Goal: Task Accomplishment & Management: Manage account settings

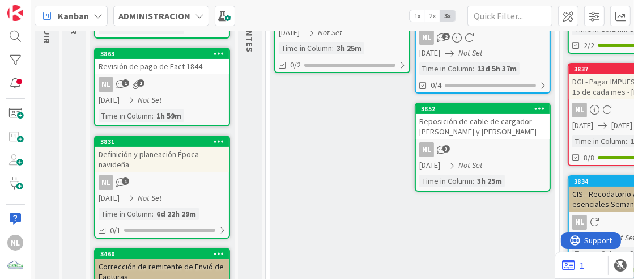
scroll to position [170, 0]
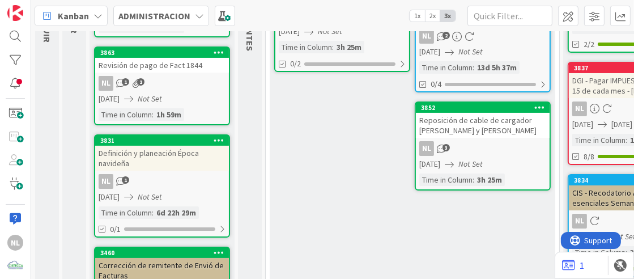
click at [489, 143] on div "NL 3" at bounding box center [483, 148] width 134 height 15
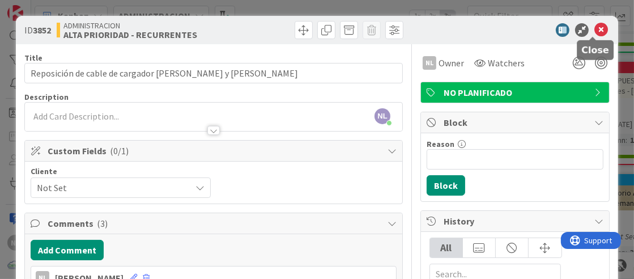
click at [594, 31] on icon at bounding box center [601, 30] width 14 height 14
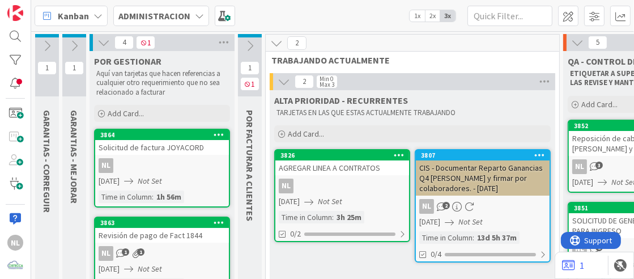
click at [348, 190] on div "NL" at bounding box center [342, 186] width 134 height 15
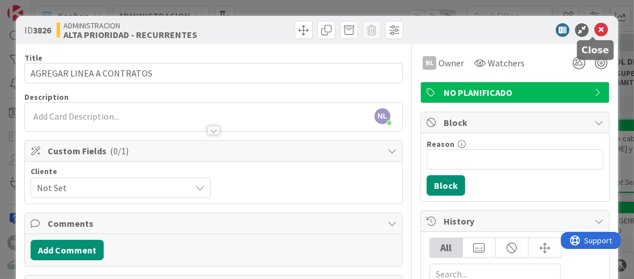
drag, startPoint x: 588, startPoint y: 27, endPoint x: 579, endPoint y: 41, distance: 16.5
click at [594, 27] on icon at bounding box center [601, 30] width 14 height 14
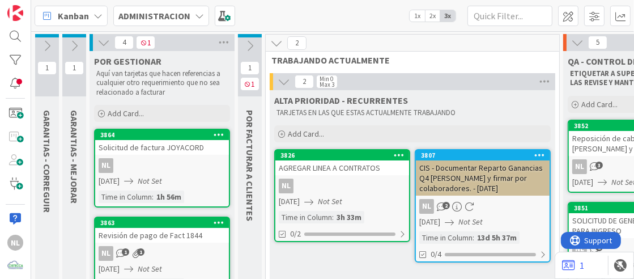
click at [71, 43] on icon at bounding box center [74, 46] width 12 height 12
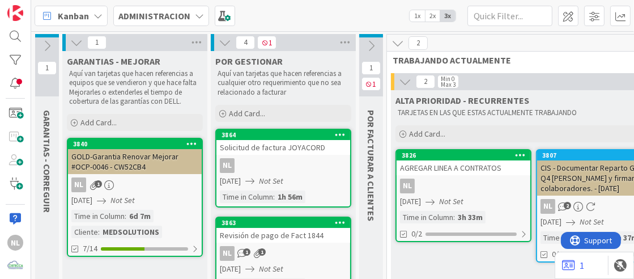
click at [41, 46] on icon at bounding box center [47, 46] width 12 height 12
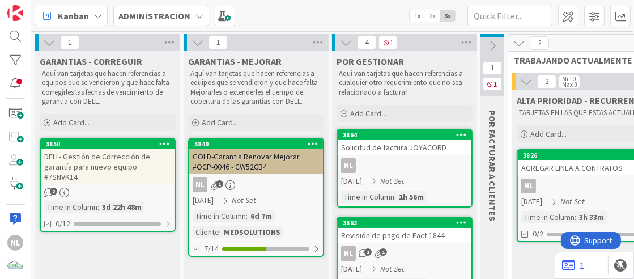
click at [116, 176] on div "3850 DELL- Gestión de Corrección de garantía para nuevo equipo #7SNVK14 2 Time …" at bounding box center [108, 185] width 136 height 94
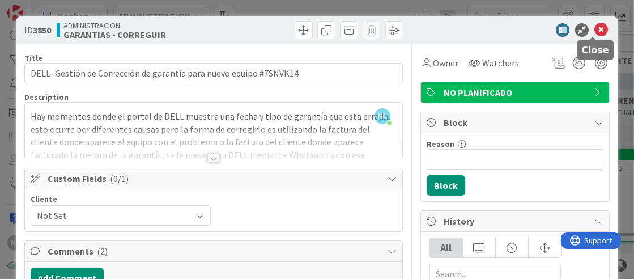
click at [594, 33] on icon at bounding box center [601, 30] width 14 height 14
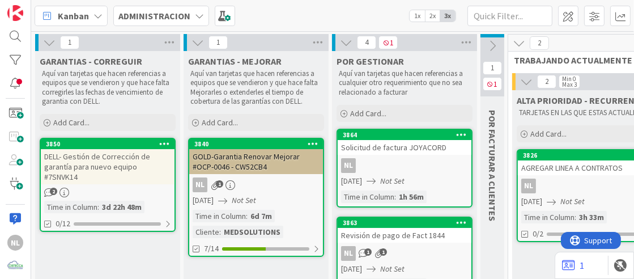
click at [43, 43] on icon at bounding box center [49, 42] width 12 height 12
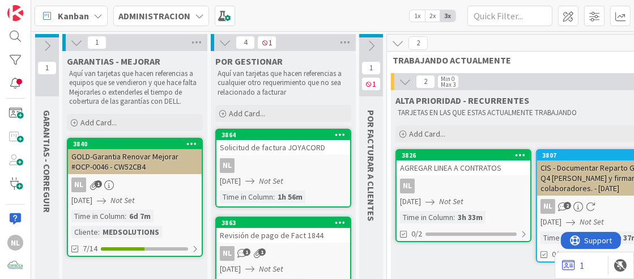
click at [122, 172] on div "GOLD-Garantia Renovar Mejorar #OCP-0046 - CW52CB4" at bounding box center [135, 161] width 134 height 25
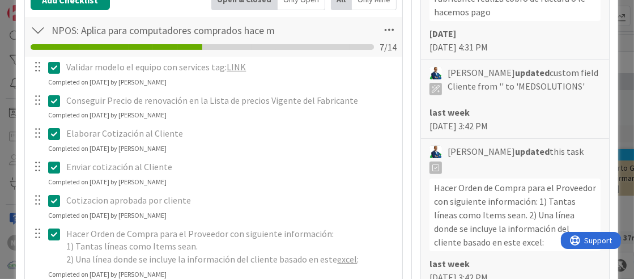
scroll to position [283, 0]
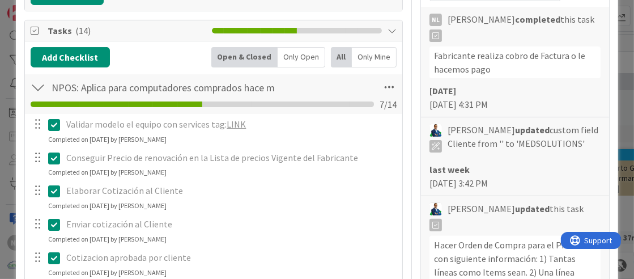
click at [39, 87] on div at bounding box center [38, 87] width 15 height 20
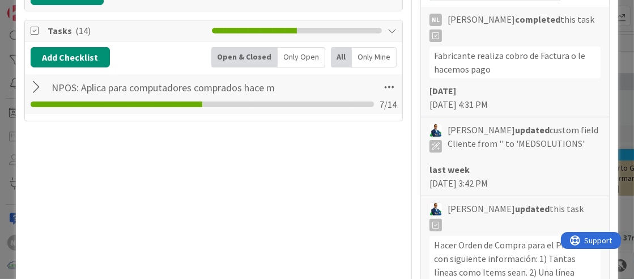
click at [39, 87] on div at bounding box center [38, 87] width 15 height 20
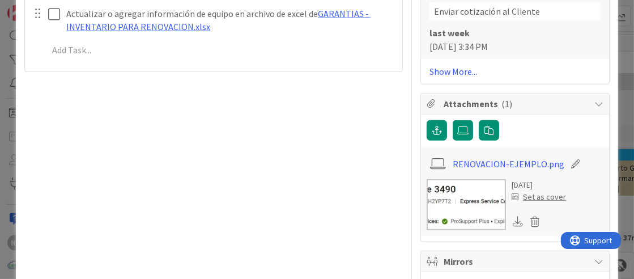
scroll to position [850, 0]
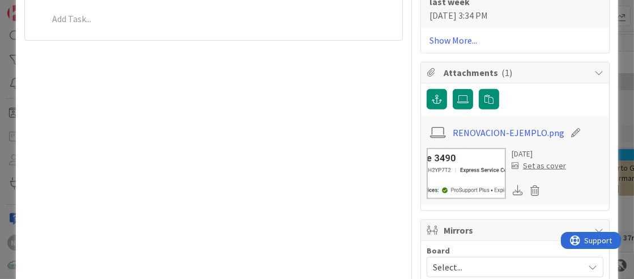
click at [473, 169] on img at bounding box center [466, 173] width 79 height 51
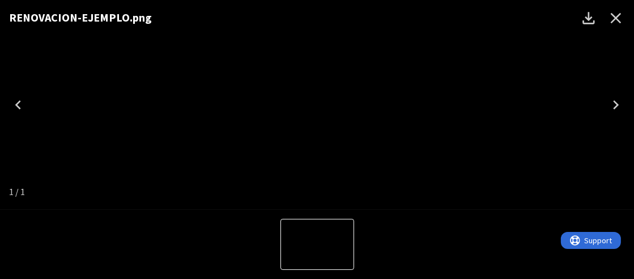
click at [618, 19] on icon "Close" at bounding box center [616, 18] width 11 height 11
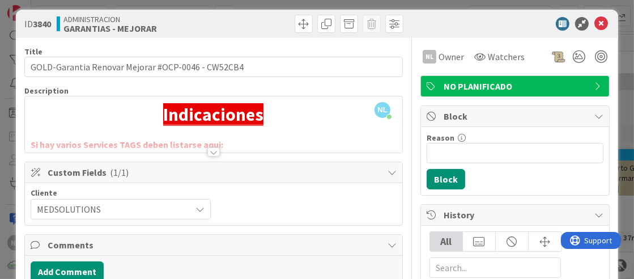
scroll to position [0, 0]
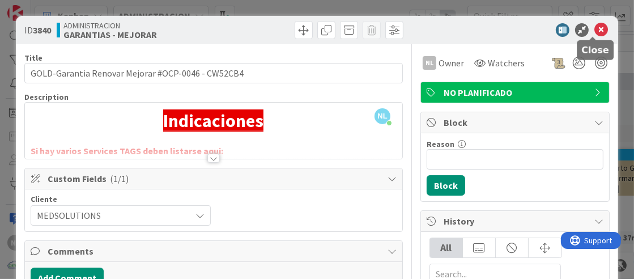
click at [594, 29] on icon at bounding box center [601, 30] width 14 height 14
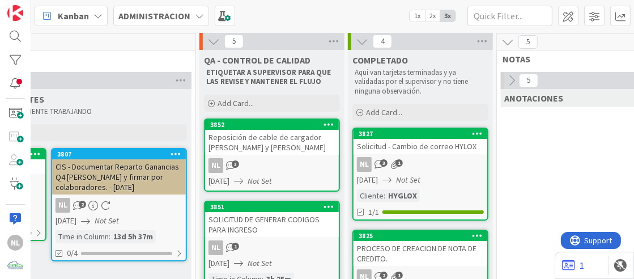
scroll to position [0, 485]
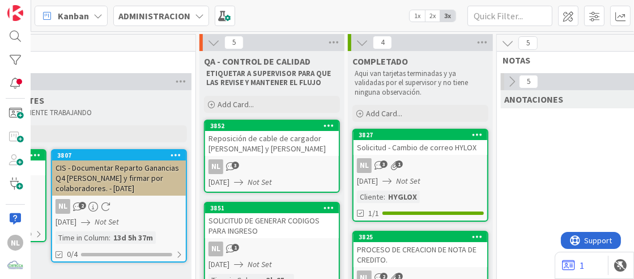
click at [513, 80] on icon at bounding box center [511, 81] width 12 height 12
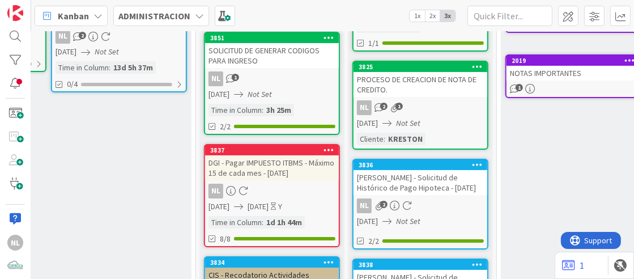
scroll to position [56, 485]
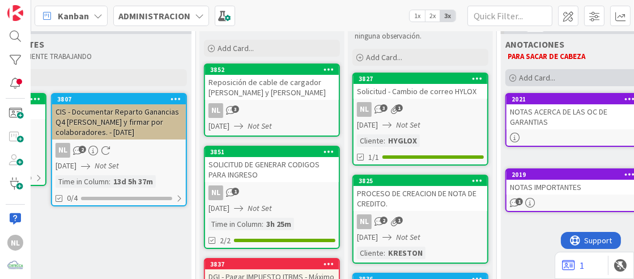
click at [513, 77] on icon at bounding box center [512, 78] width 7 height 7
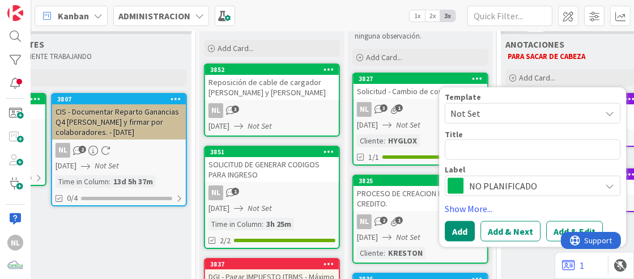
click at [618, 58] on p "PARA SACAR DE CABEZA" at bounding box center [644, 56] width 272 height 9
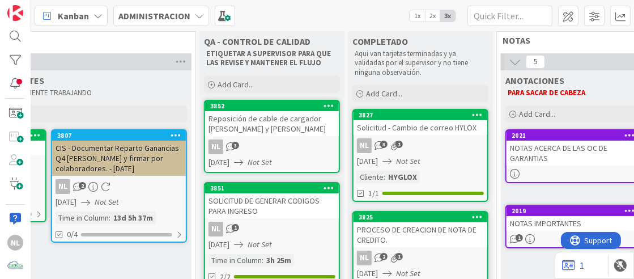
scroll to position [0, 485]
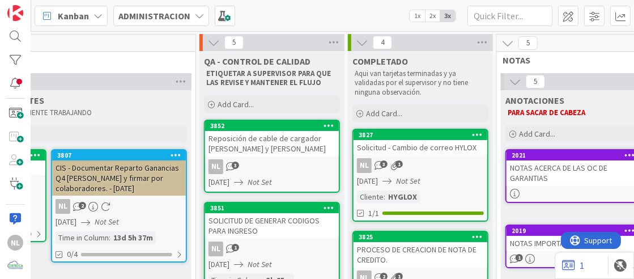
click at [502, 42] on icon at bounding box center [508, 43] width 12 height 12
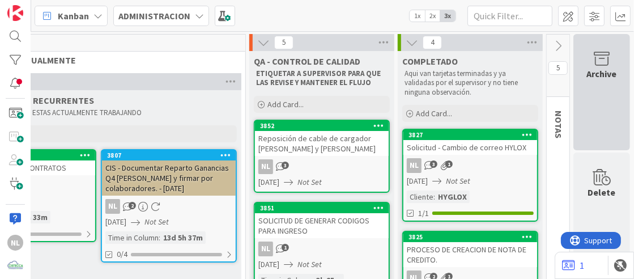
click at [598, 61] on icon at bounding box center [601, 59] width 43 height 16
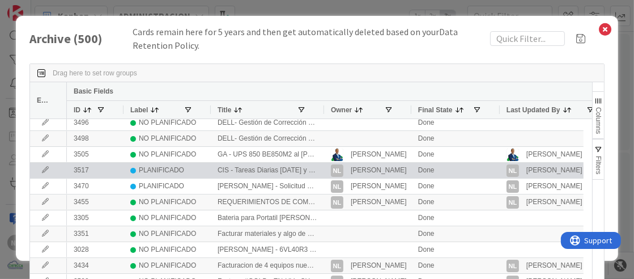
scroll to position [0, 0]
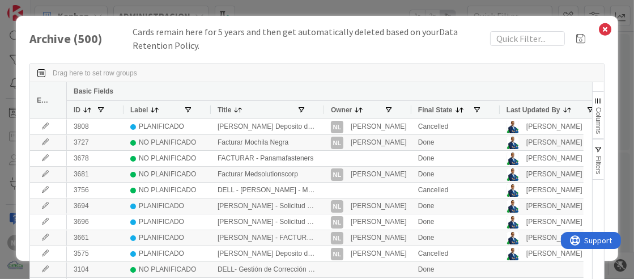
click at [304, 114] on div "Title" at bounding box center [268, 110] width 100 height 18
click at [303, 108] on span at bounding box center [301, 109] width 9 height 9
click at [434, 59] on div "Press ENTER to sort. Press ALT DOWN to open column menu. Press CTRL ENTER to op…" at bounding box center [316, 192] width 575 height 281
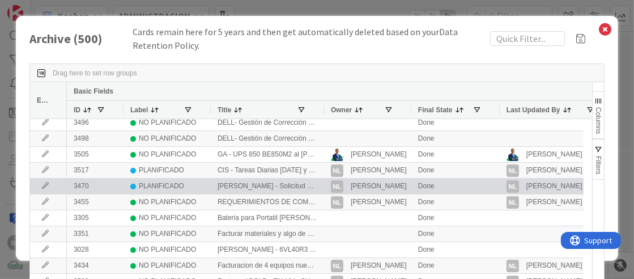
scroll to position [226, 0]
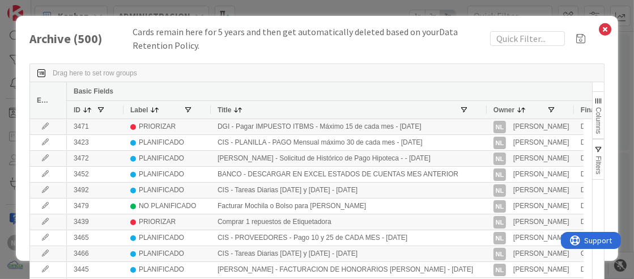
drag, startPoint x: 321, startPoint y: 108, endPoint x: 484, endPoint y: 137, distance: 165.2
click at [484, 137] on div "Edit Basic Fields ID Label Title Owner Final State Last Updated By 3498 NO PLAN…" at bounding box center [311, 185] width 562 height 207
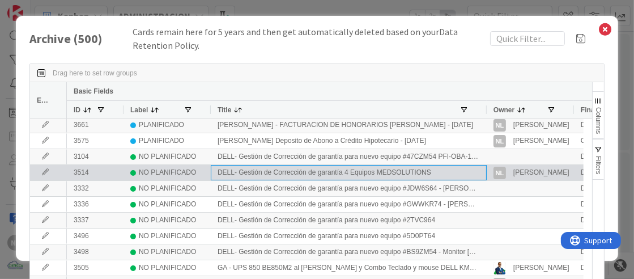
click at [321, 176] on div "DELL- Gestión de Corrección de garantía 4 Equipos MEDSOLUTIONS" at bounding box center [349, 172] width 276 height 15
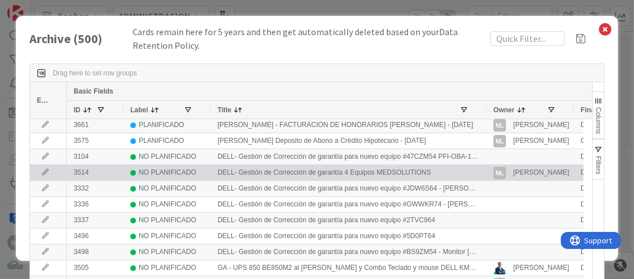
click at [46, 173] on icon at bounding box center [45, 172] width 17 height 7
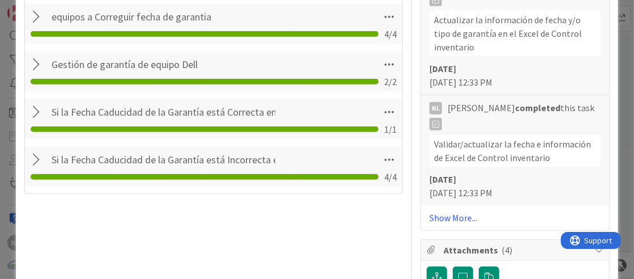
click at [33, 154] on div at bounding box center [38, 160] width 15 height 20
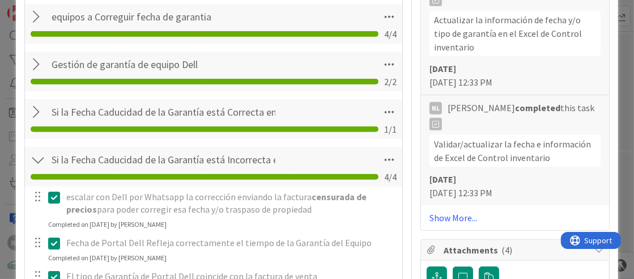
click at [33, 104] on div at bounding box center [38, 112] width 15 height 20
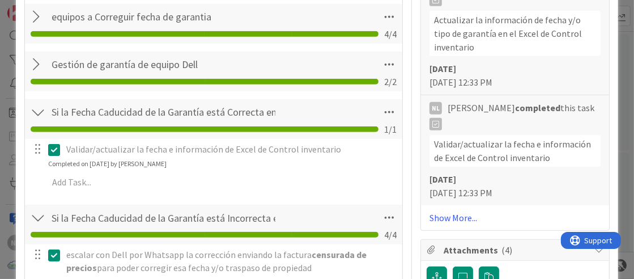
click at [28, 64] on div "Gestión de garantía de equipo Dell Checklist Name 34 / 64 Gestión de garantía d…" at bounding box center [213, 72] width 377 height 40
click at [31, 64] on div at bounding box center [38, 64] width 15 height 20
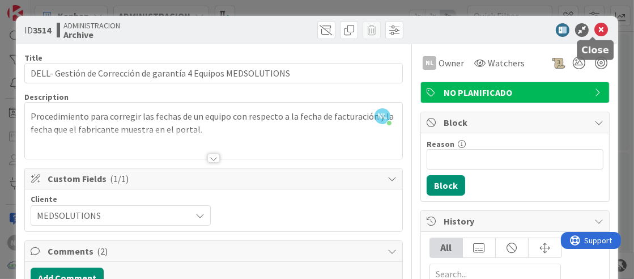
click at [594, 25] on icon at bounding box center [601, 30] width 14 height 14
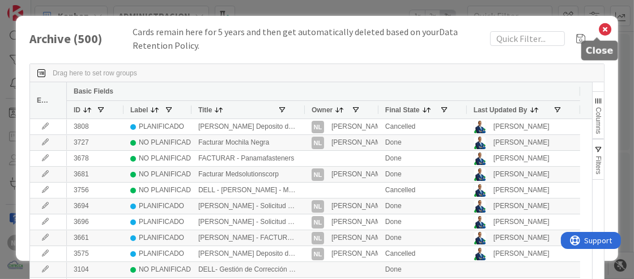
click at [598, 31] on icon at bounding box center [605, 30] width 15 height 16
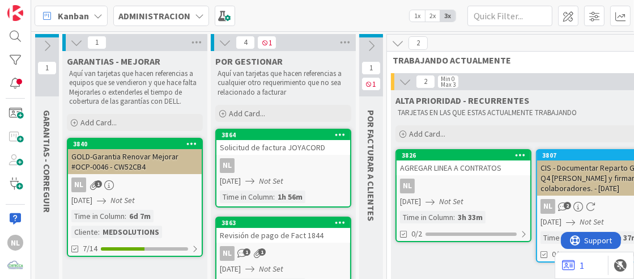
click at [124, 179] on div "NL 1" at bounding box center [135, 184] width 134 height 15
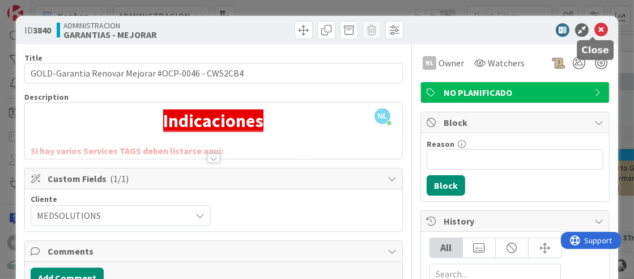
click at [594, 28] on icon at bounding box center [601, 30] width 14 height 14
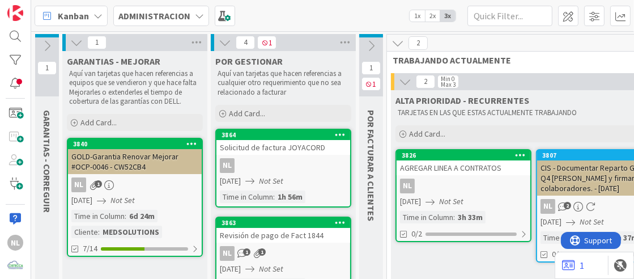
click at [46, 42] on icon at bounding box center [47, 46] width 12 height 12
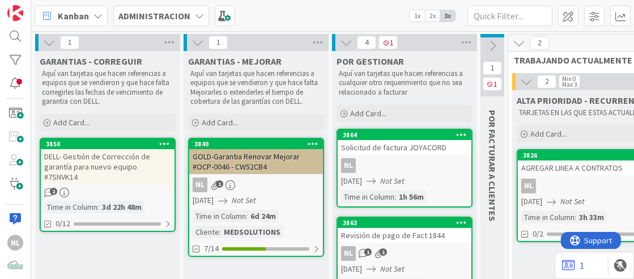
click at [47, 43] on icon at bounding box center [49, 42] width 12 height 12
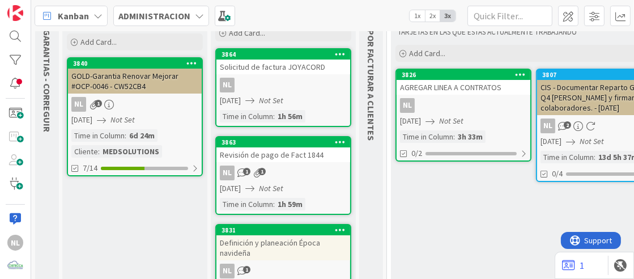
scroll to position [56, 0]
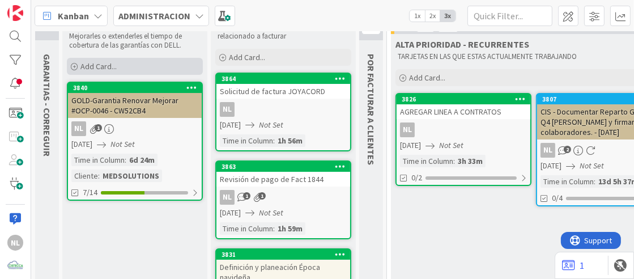
click at [80, 65] on span "Add Card..." at bounding box center [98, 66] width 36 height 10
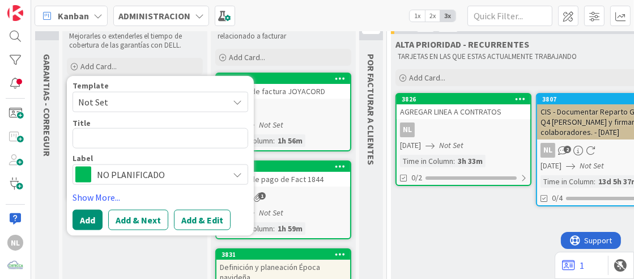
click at [149, 174] on span "NO PLANIFICADO" at bounding box center [160, 175] width 126 height 16
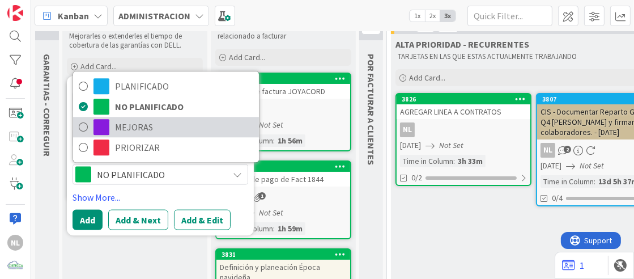
click at [120, 130] on span "MEJORAS" at bounding box center [184, 126] width 138 height 17
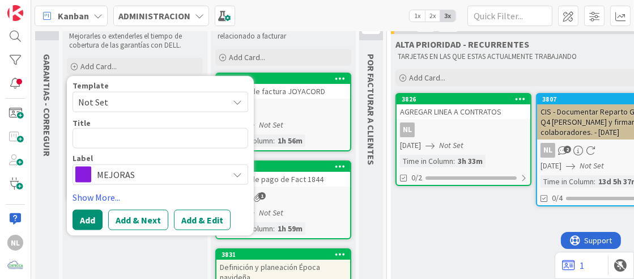
click at [232, 172] on div "MEJORAS" at bounding box center [161, 174] width 176 height 20
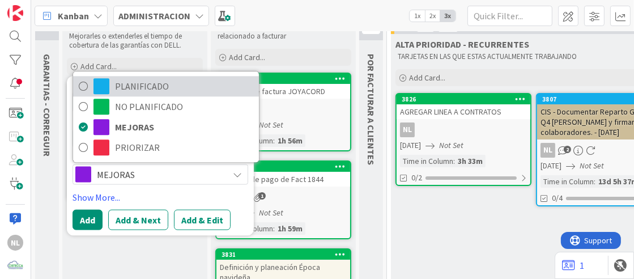
click at [137, 90] on span "PLANIFICADO" at bounding box center [184, 86] width 138 height 17
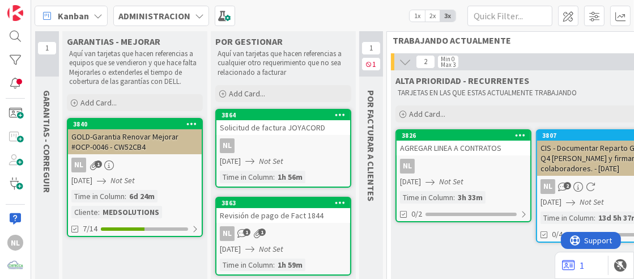
scroll to position [0, 0]
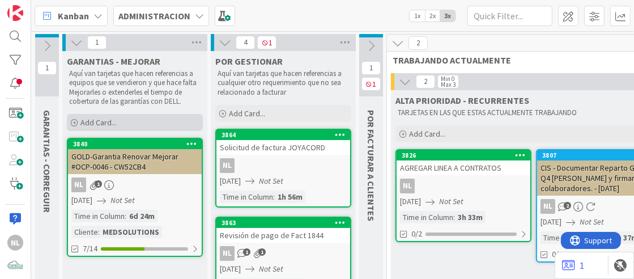
click at [74, 124] on icon at bounding box center [74, 123] width 7 height 7
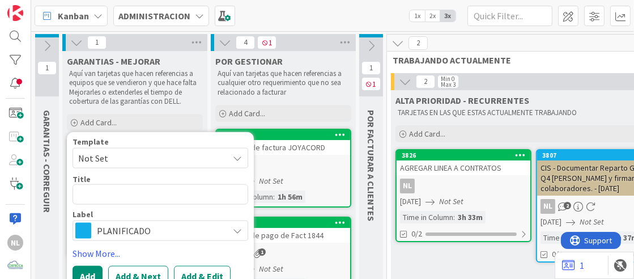
click at [236, 158] on icon at bounding box center [237, 158] width 9 height 9
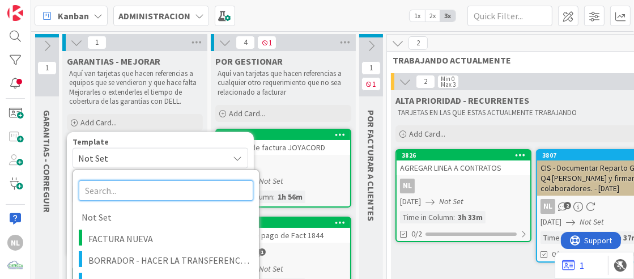
click at [115, 192] on input "text" at bounding box center [166, 190] width 175 height 20
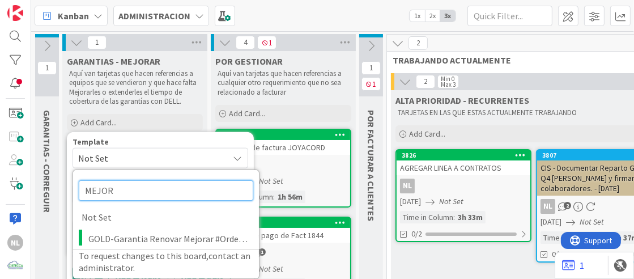
type input "MEJORA"
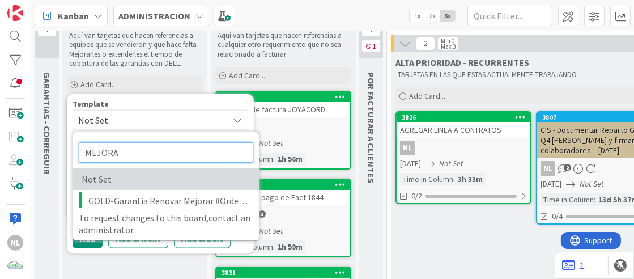
scroll to position [56, 0]
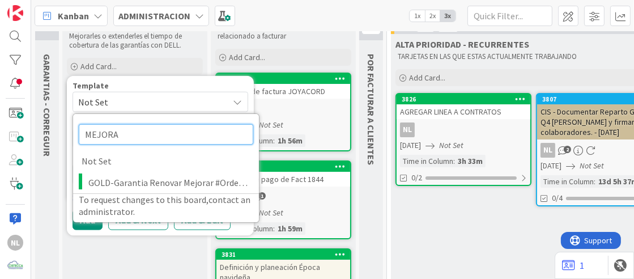
drag, startPoint x: 125, startPoint y: 133, endPoint x: 63, endPoint y: 131, distance: 62.4
type input "GARANTI"
click at [330, 39] on p "Aquí van tarjetas que hacen referencias a cualquier otro requerimiento que no s…" at bounding box center [283, 27] width 131 height 28
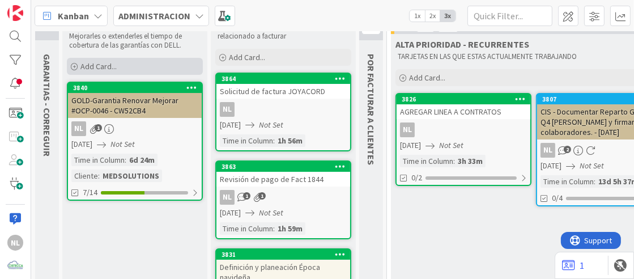
click at [76, 63] on icon at bounding box center [74, 66] width 7 height 7
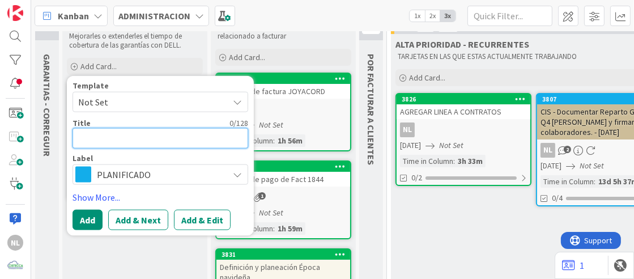
click at [100, 137] on textarea at bounding box center [161, 138] width 176 height 20
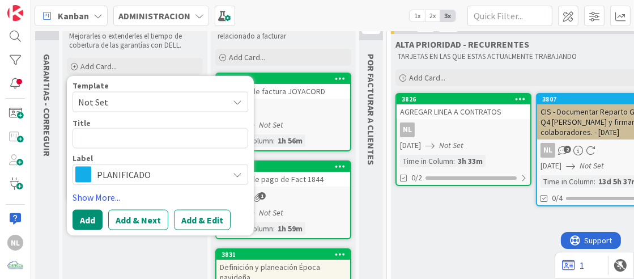
click at [233, 98] on icon at bounding box center [237, 101] width 9 height 9
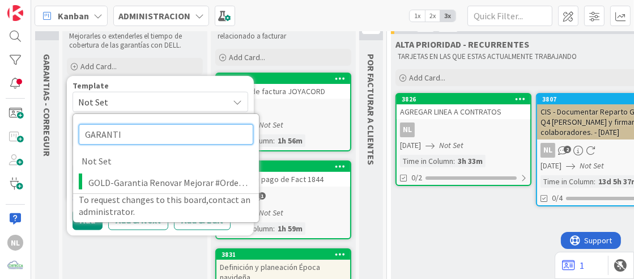
click at [136, 130] on input "GARANTI" at bounding box center [166, 134] width 175 height 20
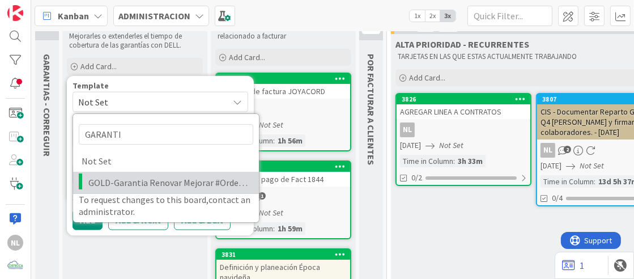
click at [167, 183] on span "GOLD-Garantia Renovar Mejorar #OrdenDeCompra" at bounding box center [169, 182] width 162 height 15
type textarea "x"
type textarea "GOLD-Garantia Renovar Mejorar #OrdenDeCompra #SERVICESTAG"
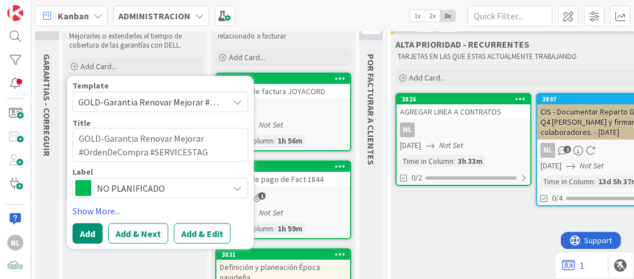
click at [237, 101] on icon at bounding box center [237, 101] width 9 height 9
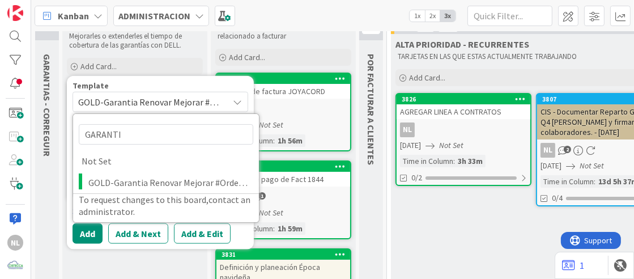
click at [237, 101] on icon at bounding box center [237, 101] width 9 height 9
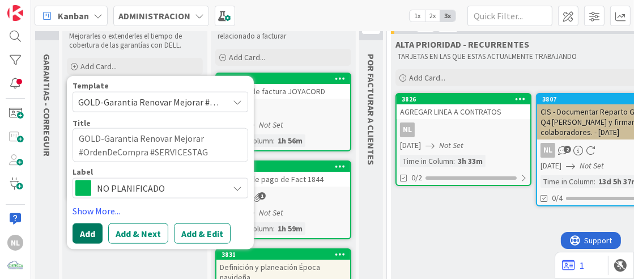
click at [82, 233] on button "Add" at bounding box center [88, 233] width 30 height 20
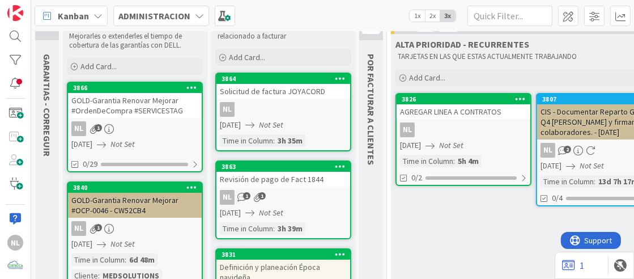
click at [154, 126] on div "NL 1" at bounding box center [135, 128] width 134 height 15
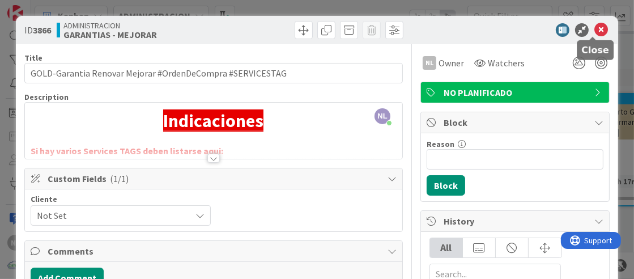
click at [594, 27] on icon at bounding box center [601, 30] width 14 height 14
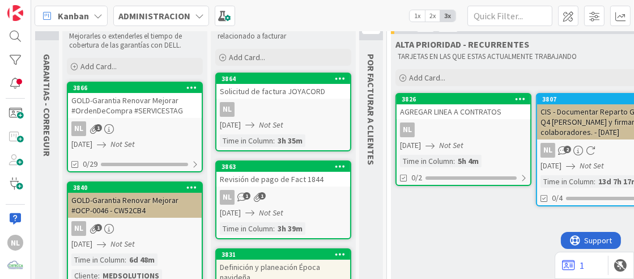
click at [152, 104] on div "GOLD-Garantia Renovar Mejorar #OrdenDeCompra #SERVICESTAG" at bounding box center [135, 105] width 134 height 25
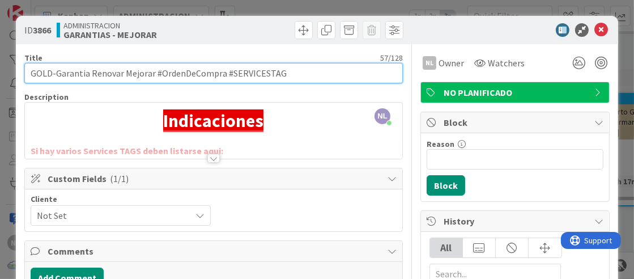
click at [296, 73] on input "GOLD-Garantia Renovar Mejorar #OrdenDeCompra #SERVICESTAG" at bounding box center [213, 73] width 379 height 20
drag, startPoint x: 71, startPoint y: 72, endPoint x: 326, endPoint y: 70, distance: 255.6
click at [326, 70] on input "GOLD-Garantia Renovar Mejorar #OrdenDeCompra #SERVICESTAG" at bounding box center [213, 73] width 379 height 20
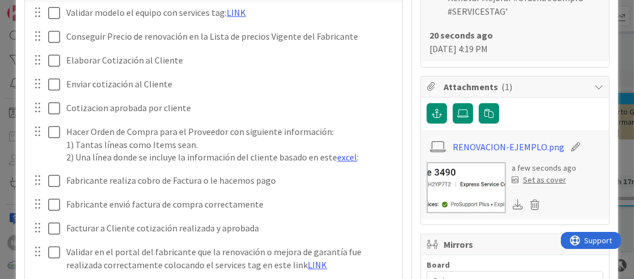
scroll to position [397, 0]
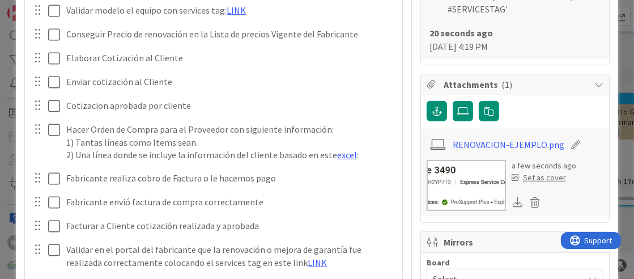
click at [465, 196] on img at bounding box center [466, 185] width 79 height 51
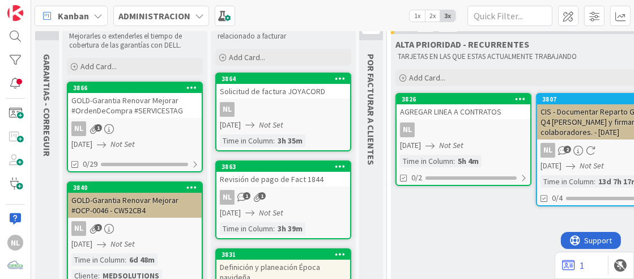
click at [151, 134] on div "NL 1" at bounding box center [135, 128] width 134 height 15
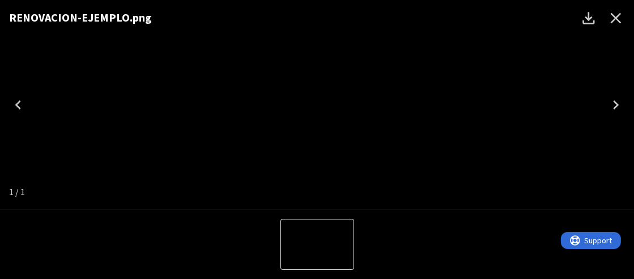
click at [614, 17] on icon "Close" at bounding box center [616, 18] width 18 height 18
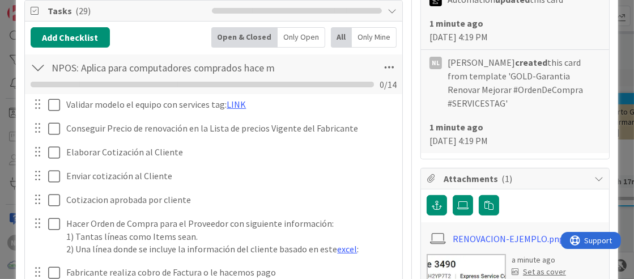
scroll to position [473, 0]
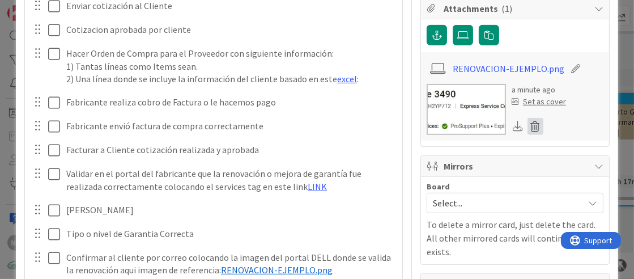
click at [528, 126] on icon at bounding box center [536, 126] width 16 height 17
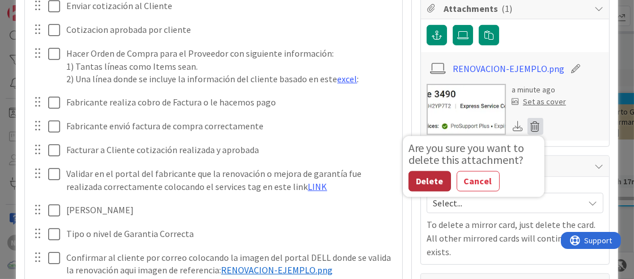
click at [421, 177] on button "Delete" at bounding box center [430, 181] width 43 height 20
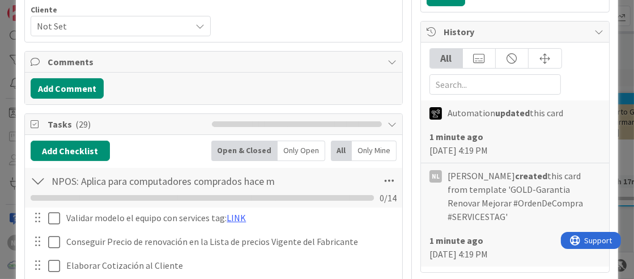
scroll to position [0, 0]
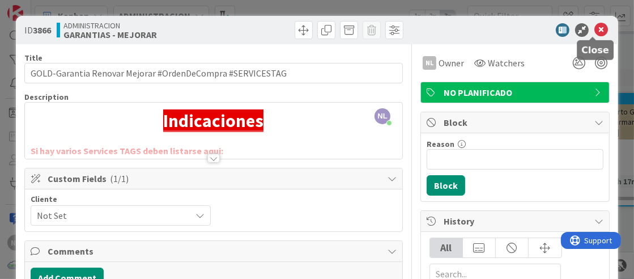
click at [594, 24] on icon at bounding box center [601, 30] width 14 height 14
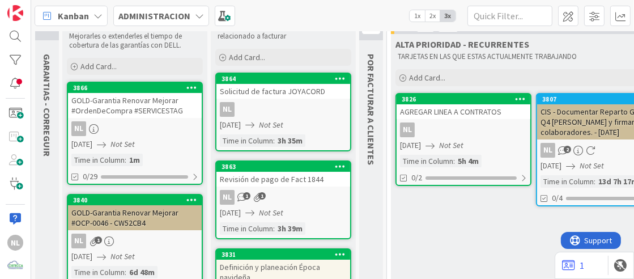
click at [136, 152] on div "3866 GOLD-Garantia Renovar Mejorar #OrdenDeCompra #SERVICESTAG NL [DATE] Not Se…" at bounding box center [135, 133] width 136 height 103
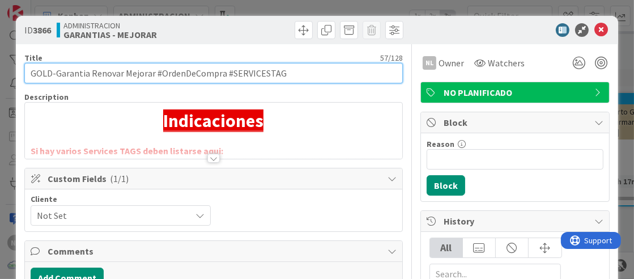
drag, startPoint x: 154, startPoint y: 71, endPoint x: 317, endPoint y: 74, distance: 163.2
click at [317, 74] on input "GOLD-Garantia Renovar Mejorar #OrdenDeCompra #SERVICESTAG" at bounding box center [213, 73] width 379 height 20
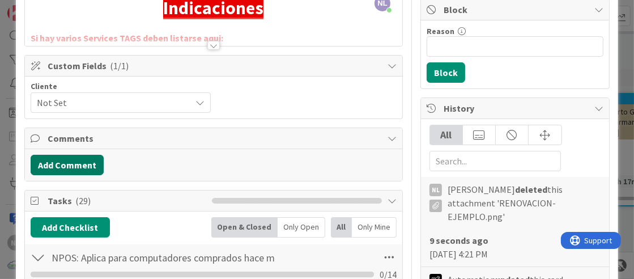
click at [74, 160] on button "Add Comment" at bounding box center [67, 165] width 73 height 20
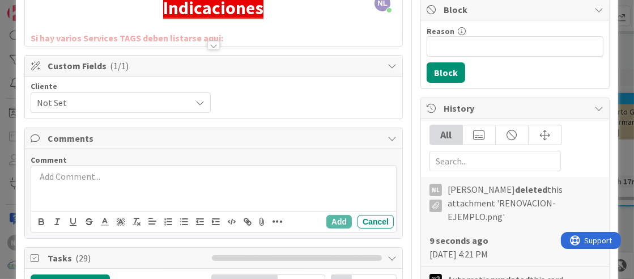
click at [196, 99] on icon at bounding box center [200, 102] width 9 height 9
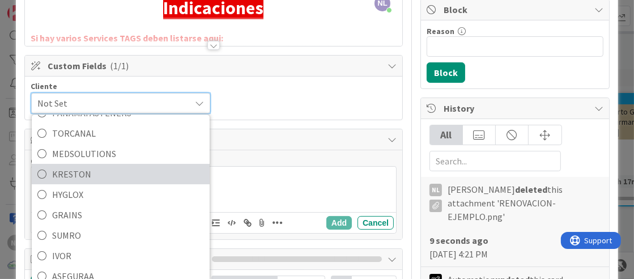
scroll to position [79, 0]
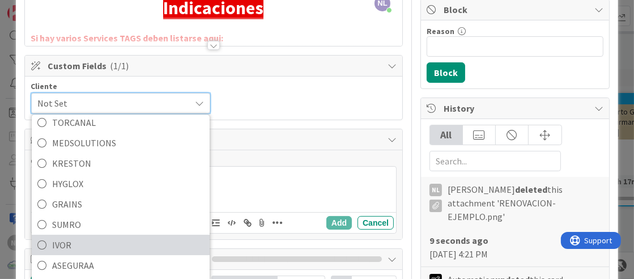
click at [41, 243] on icon at bounding box center [41, 245] width 9 height 17
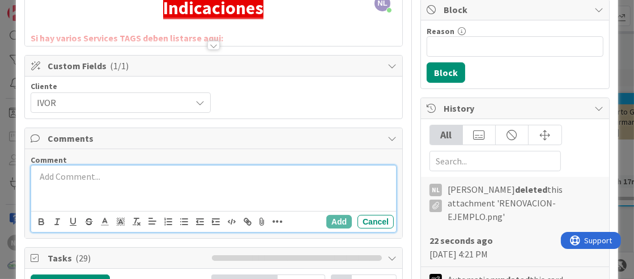
click at [74, 172] on p at bounding box center [214, 176] width 356 height 13
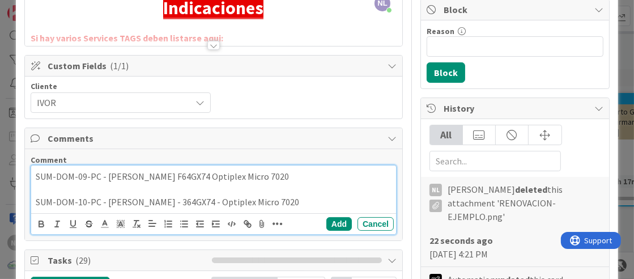
scroll to position [170, 0]
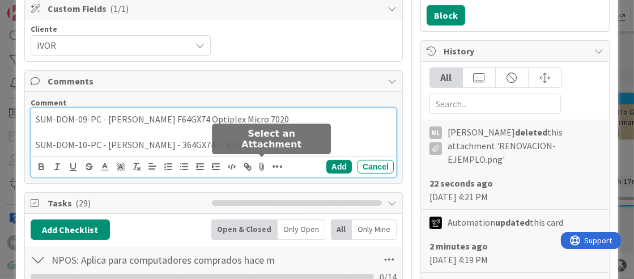
click at [258, 164] on icon at bounding box center [263, 167] width 14 height 16
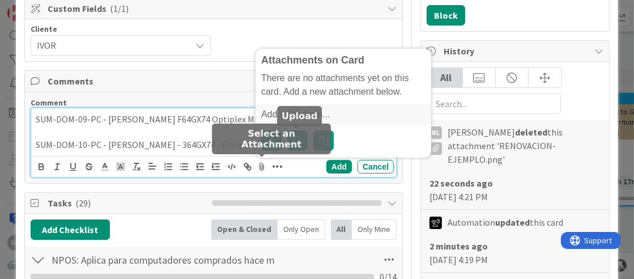
click at [297, 136] on icon at bounding box center [297, 140] width 11 height 9
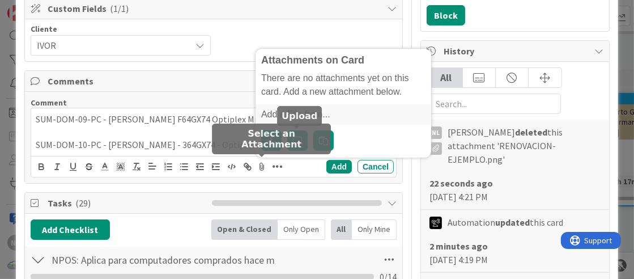
click at [287, 130] on input "file" at bounding box center [287, 130] width 0 height 0
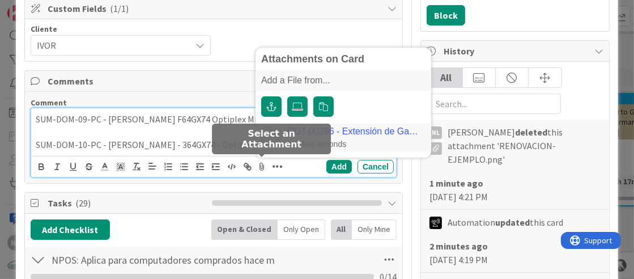
click at [373, 130] on link "COT-00396 - Extensión de Garantia de 4 Equipos Optiplex de 3 años a 5 años.pdf" at bounding box center [353, 131] width 133 height 10
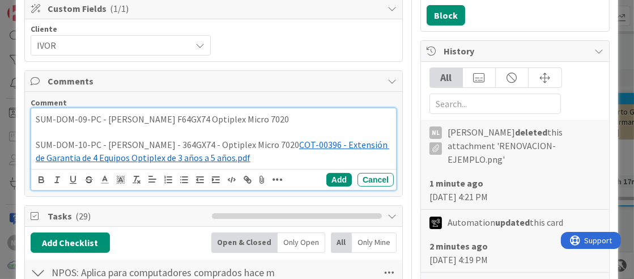
click at [280, 146] on p "SUM-DOM-10-PC - [PERSON_NAME] - 364GX74 - Optiplex Micro 7020 ﻿ COT-00396 - Ext…" at bounding box center [214, 151] width 356 height 26
click at [327, 176] on button "Add" at bounding box center [339, 180] width 26 height 14
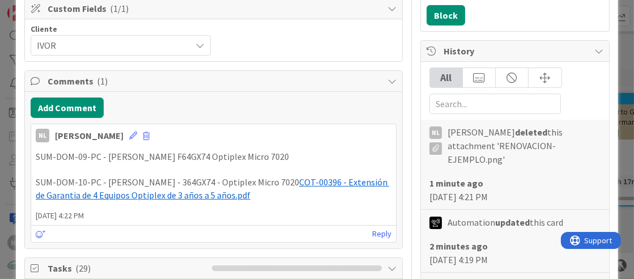
click at [320, 184] on span "COT-00396 - Extensión de Garantia de 4 Equipos Optiplex de 3 años a 5 años.pdf" at bounding box center [213, 188] width 354 height 24
click at [284, 180] on span "COT-00396 - Extensión de Garantia de 4 Equipos Optiplex de 3 años a 5 años.pdf" at bounding box center [213, 188] width 354 height 24
click at [326, 46] on div "Cliente [PERSON_NAME] Not Set PANAMAFASTENERS TORCANAL MEDSOLUTIONS [PERSON_NAM…" at bounding box center [214, 40] width 366 height 31
click at [283, 183] on span "COT-00396 - Extensión de Garantia de 4 Equipos Optiplex de 3 años a 5 años.pdf" at bounding box center [213, 188] width 354 height 24
click at [220, 97] on div "Add Comment" at bounding box center [214, 107] width 366 height 20
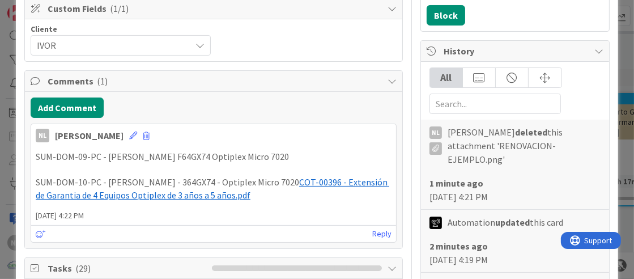
click at [279, 181] on p "SUM-DOM-10-PC - [PERSON_NAME] - 364GX74 - Optiplex Micro 7020 ﻿ COT-00396 - Ext…" at bounding box center [214, 189] width 356 height 26
click at [129, 135] on icon at bounding box center [133, 135] width 8 height 8
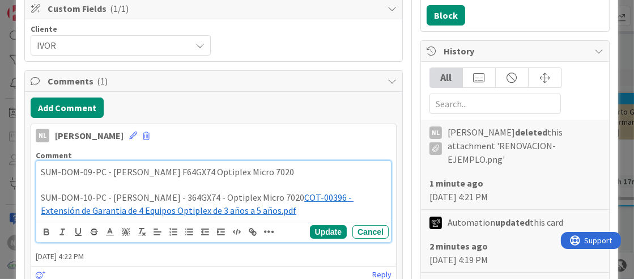
drag, startPoint x: 287, startPoint y: 190, endPoint x: 343, endPoint y: 203, distance: 57.5
click at [343, 203] on p "SUM-DOM-10-PC - [PERSON_NAME] - 364GX74 - Optiplex Micro 7020 ﻿ COT-00396 - Ext…" at bounding box center [214, 204] width 346 height 26
click at [328, 184] on p at bounding box center [214, 185] width 346 height 13
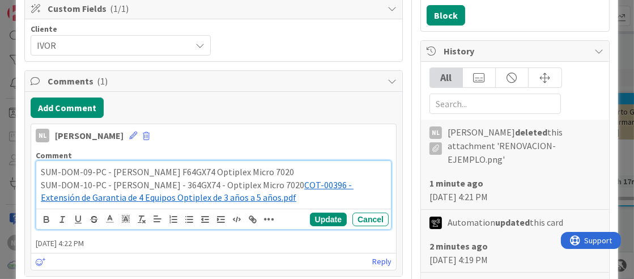
click at [294, 185] on p "SUM-DOM-10-PC - [PERSON_NAME] - 364GX74 - Optiplex Micro 7020 ﻿ COT-00396 - Ext…" at bounding box center [214, 192] width 346 height 26
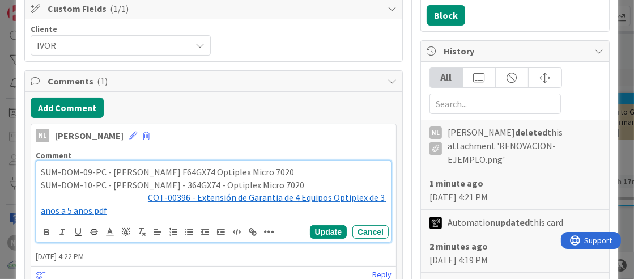
click at [294, 185] on p "SUM-DOM-10-PC - [PERSON_NAME] - 364GX74 - Optiplex Micro 7020" at bounding box center [214, 185] width 346 height 13
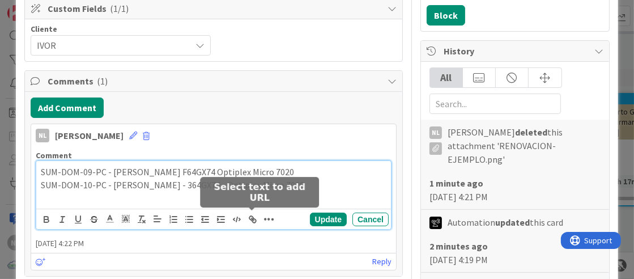
click at [255, 216] on icon "button" at bounding box center [253, 219] width 10 height 10
click at [253, 218] on icon "button" at bounding box center [251, 218] width 4 height 4
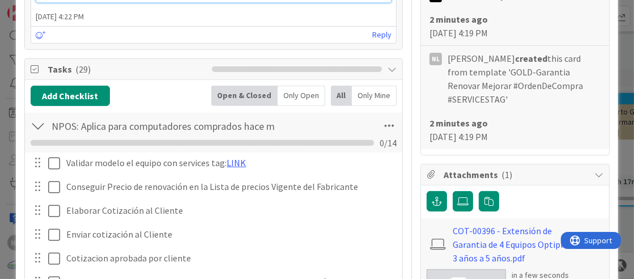
scroll to position [453, 0]
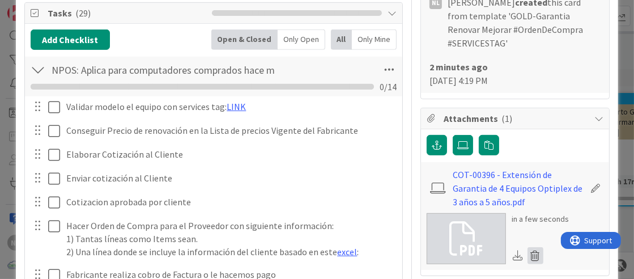
click at [528, 247] on icon at bounding box center [536, 255] width 16 height 17
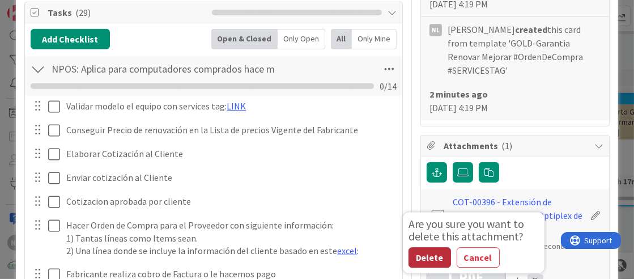
click at [426, 247] on button "Delete" at bounding box center [430, 257] width 43 height 20
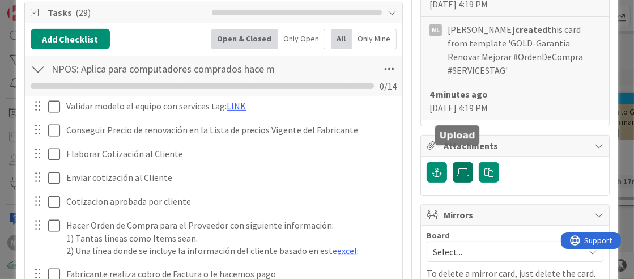
click at [457, 168] on icon at bounding box center [462, 172] width 11 height 9
click at [453, 162] on input "file" at bounding box center [453, 162] width 0 height 0
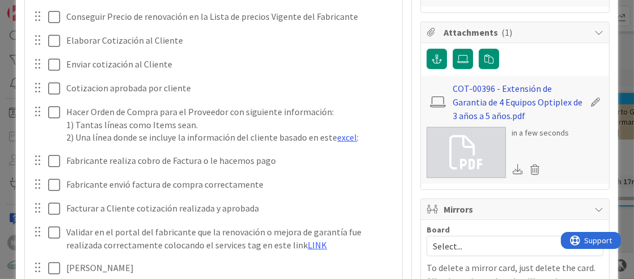
scroll to position [256, 0]
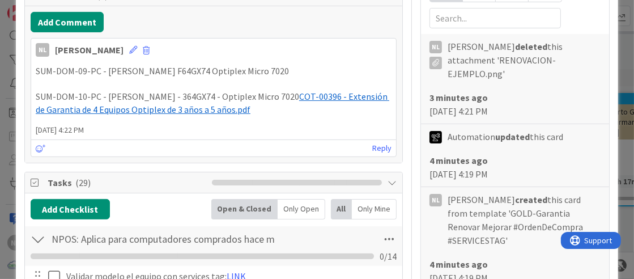
click at [283, 127] on span "[DATE] 4:22 PM" at bounding box center [213, 130] width 365 height 12
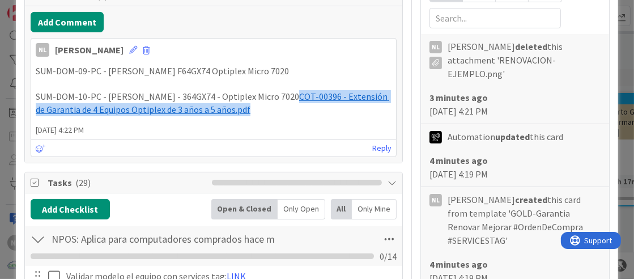
drag, startPoint x: 285, startPoint y: 91, endPoint x: 352, endPoint y: 107, distance: 69.3
click at [352, 107] on p "SUM-DOM-10-PC - [PERSON_NAME] - 364GX74 - Optiplex Micro 7020 ﻿ COT-00396 - Ext…" at bounding box center [214, 103] width 356 height 26
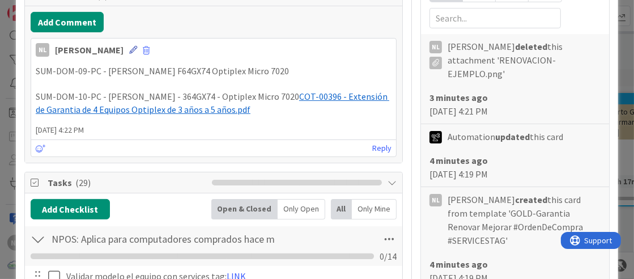
click at [129, 46] on icon at bounding box center [133, 50] width 8 height 8
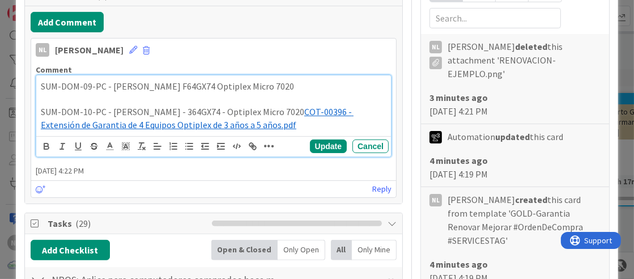
drag, startPoint x: 287, startPoint y: 105, endPoint x: 351, endPoint y: 116, distance: 64.9
click at [351, 116] on span "COT-00396 - Extensión de Garantia de 4 Equipos Optiplex de 3 años a 5 años.pdf" at bounding box center [197, 118] width 313 height 24
drag, startPoint x: 290, startPoint y: 109, endPoint x: 338, endPoint y: 122, distance: 50.4
click at [338, 122] on p "SUM-DOM-10-PC - [PERSON_NAME] - 364GX74 - Optiplex Micro 7020 ﻿ COT-00396 - Ext…" at bounding box center [214, 118] width 346 height 26
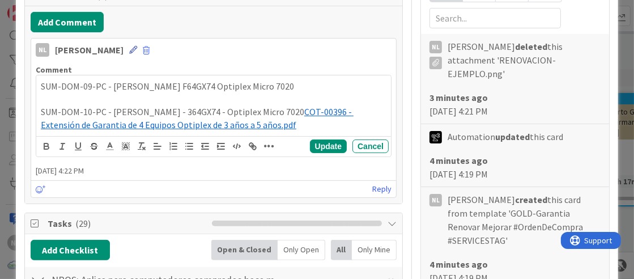
click at [129, 48] on icon at bounding box center [133, 50] width 8 height 8
click at [129, 49] on icon at bounding box center [133, 50] width 8 height 8
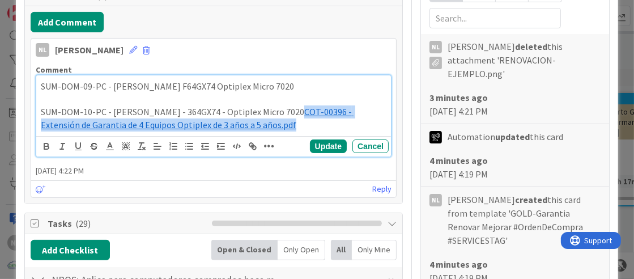
drag, startPoint x: 265, startPoint y: 124, endPoint x: 47, endPoint y: 120, distance: 218.2
click at [47, 120] on p "SUM-DOM-10-PC - [PERSON_NAME] - 364GX74 - Optiplex Micro 7020 ﻿ COT-00396 - Ext…" at bounding box center [214, 118] width 346 height 26
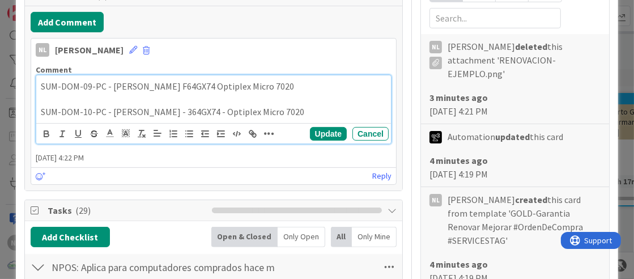
click at [44, 96] on p at bounding box center [214, 99] width 346 height 13
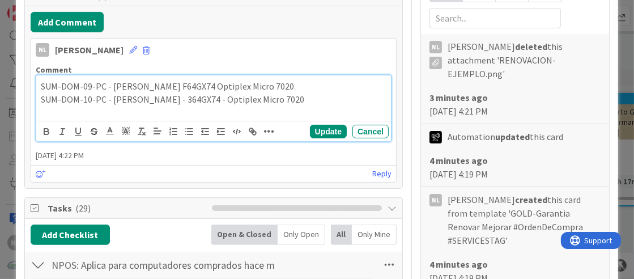
click at [304, 99] on p "SUM-DOM-10-PC - [PERSON_NAME] - 364GX74 - Optiplex Micro 7020" at bounding box center [214, 99] width 346 height 13
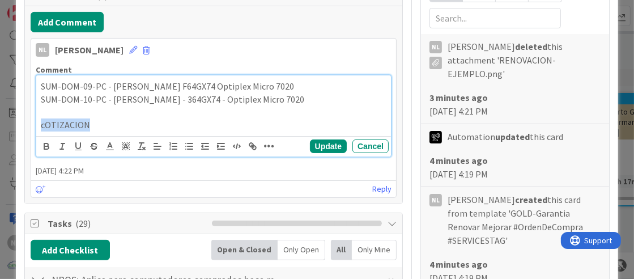
drag, startPoint x: 85, startPoint y: 128, endPoint x: 20, endPoint y: 126, distance: 64.6
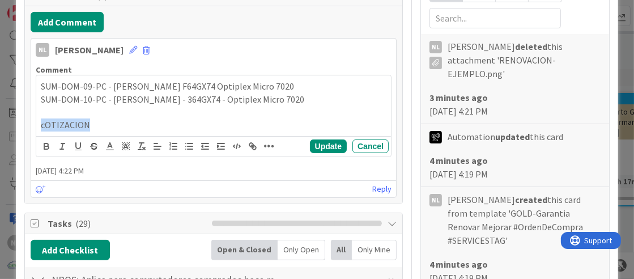
scroll to position [245, 0]
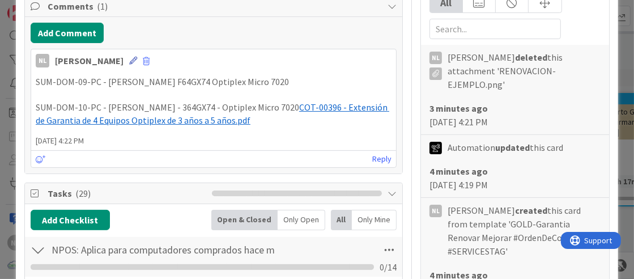
click at [129, 58] on icon at bounding box center [133, 61] width 8 height 8
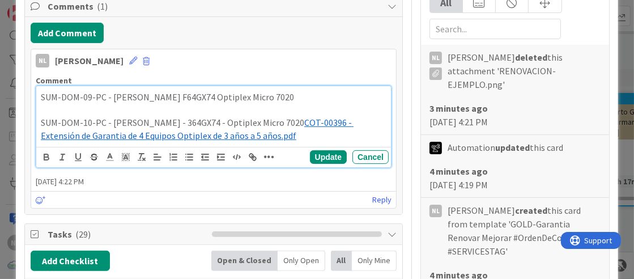
drag, startPoint x: 284, startPoint y: 116, endPoint x: 366, endPoint y: 135, distance: 83.2
click at [366, 135] on p "SUM-DOM-10-PC - [PERSON_NAME] - 364GX74 - Optiplex Micro 7020 ﻿ COT-00396 - Ext…" at bounding box center [214, 129] width 346 height 26
click at [60, 105] on p at bounding box center [214, 110] width 346 height 13
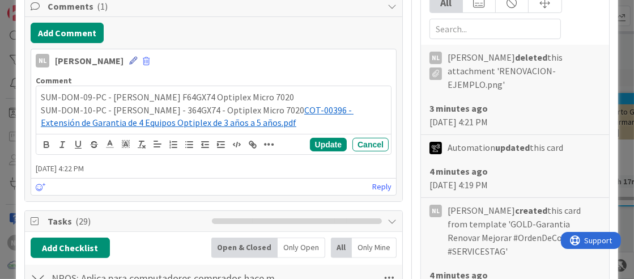
click at [129, 60] on icon at bounding box center [133, 61] width 8 height 8
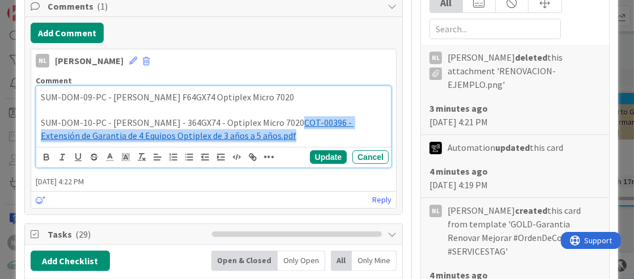
drag, startPoint x: 288, startPoint y: 121, endPoint x: 341, endPoint y: 133, distance: 54.6
click at [341, 133] on p "SUM-DOM-10-PC - [PERSON_NAME] - 364GX74 - Optiplex Micro 7020 ﻿ COT-00396 - Ext…" at bounding box center [214, 129] width 346 height 26
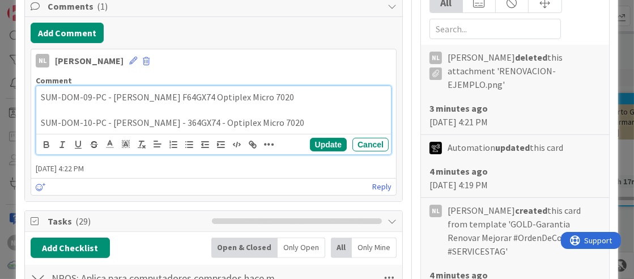
click at [41, 109] on p at bounding box center [214, 110] width 346 height 13
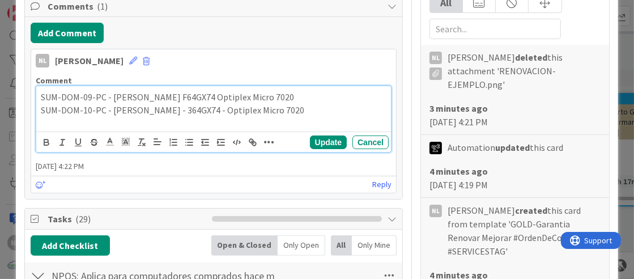
click at [51, 120] on div "SUM-DOM-09-PC - [PERSON_NAME] F64GX74 Optiplex Micro 7020 SUM-DOM-10-PC - [PERS…" at bounding box center [213, 108] width 355 height 45
click at [294, 106] on p "SUM-DOM-10-PC - [PERSON_NAME] - 364GX74 - Optiplex Micro 7020" at bounding box center [214, 110] width 346 height 13
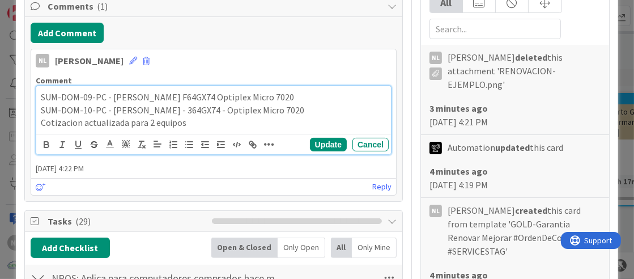
click at [332, 150] on div "Update Cancel" at bounding box center [213, 144] width 355 height 20
click at [320, 138] on button "Update" at bounding box center [328, 145] width 37 height 14
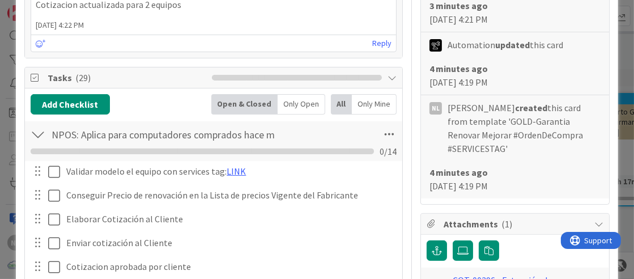
scroll to position [574, 0]
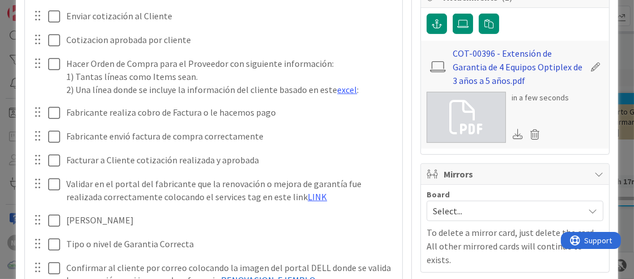
click at [487, 53] on link "COT-00396 - Extensión de Garantia de 4 Equipos Optiplex de 3 años a 5 años.pdf" at bounding box center [518, 66] width 131 height 41
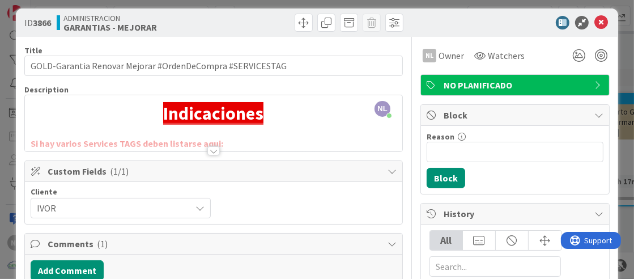
scroll to position [0, 0]
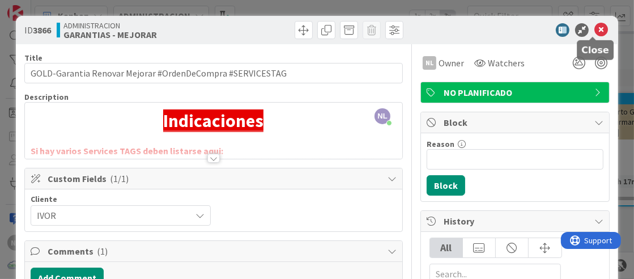
click at [594, 27] on icon at bounding box center [601, 30] width 14 height 14
click at [594, 29] on icon at bounding box center [601, 30] width 14 height 14
click at [594, 28] on icon at bounding box center [601, 30] width 14 height 14
click at [369, 6] on div "ID 3866 ADMINISTRACION GARANTIAS - MEJORAR Title 57 / 128 GOLD-Garantia Renovar…" at bounding box center [317, 139] width 634 height 279
click at [594, 28] on icon at bounding box center [601, 30] width 14 height 14
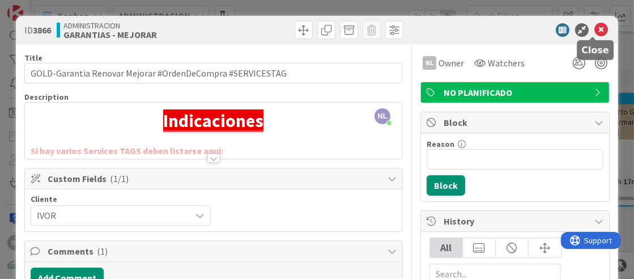
click at [594, 32] on icon at bounding box center [601, 30] width 14 height 14
click at [594, 25] on icon at bounding box center [601, 30] width 14 height 14
click at [594, 27] on icon at bounding box center [601, 30] width 14 height 14
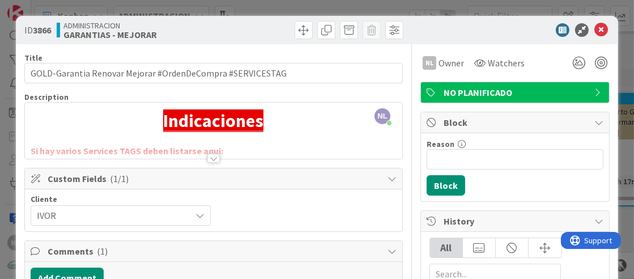
click at [310, 148] on div at bounding box center [213, 144] width 377 height 29
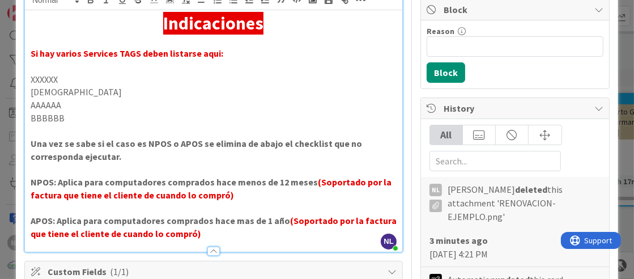
scroll to position [283, 0]
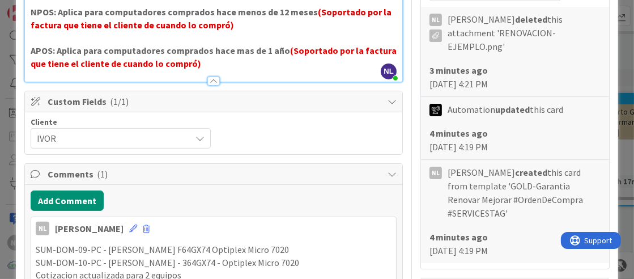
click at [207, 77] on div at bounding box center [213, 81] width 12 height 9
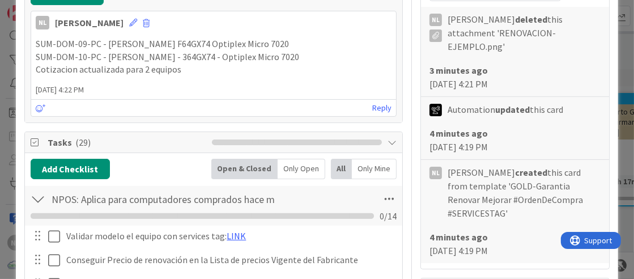
click at [179, 79] on div "NL [PERSON_NAME] [DATE] 4:22 PM SUM-DOM-09-PC - [PERSON_NAME] F64GX74 Optiplex …" at bounding box center [214, 64] width 366 height 106
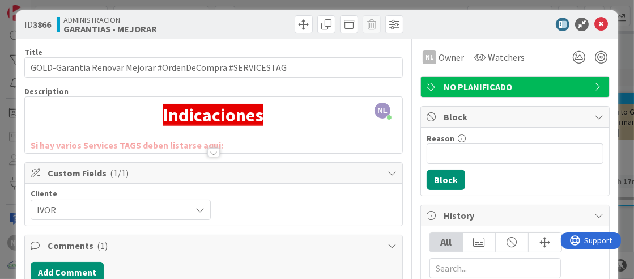
scroll to position [0, 0]
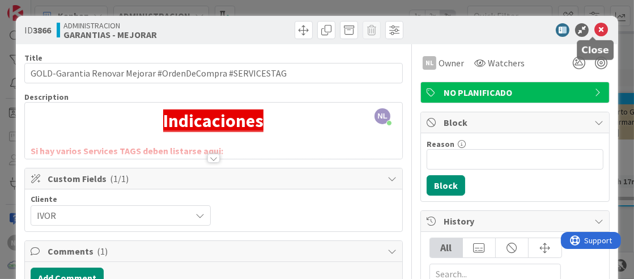
click at [594, 27] on icon at bounding box center [601, 30] width 14 height 14
